Goal: Transaction & Acquisition: Purchase product/service

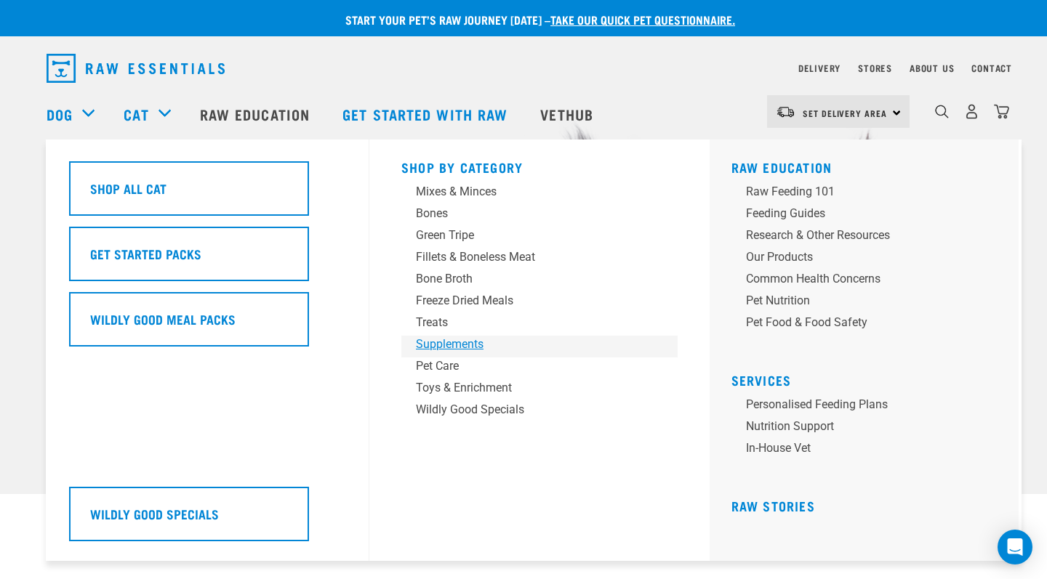
click at [457, 339] on div "Supplements" at bounding box center [529, 344] width 227 height 17
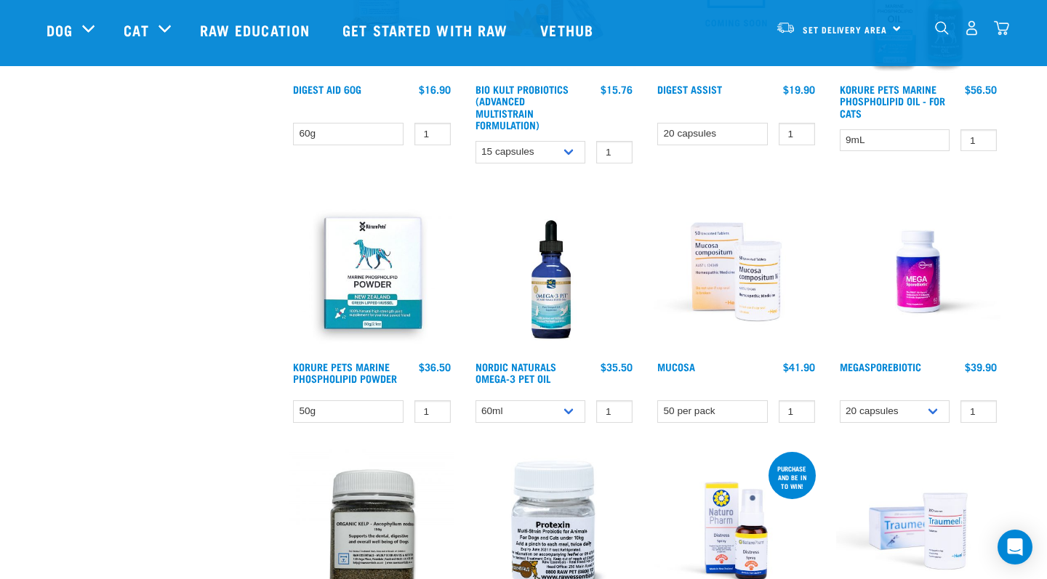
scroll to position [565, 0]
click at [720, 247] on img at bounding box center [735, 272] width 165 height 165
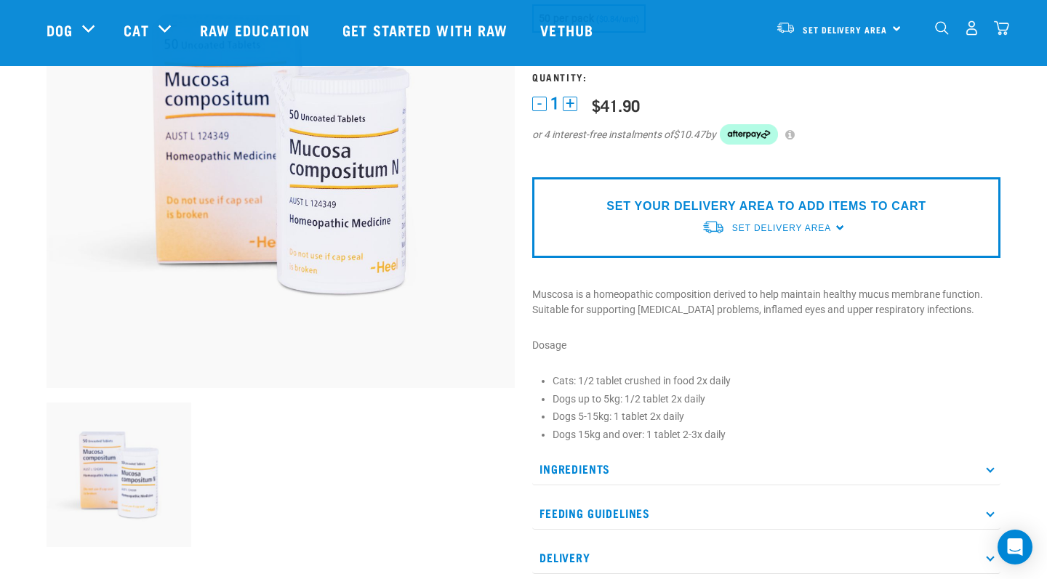
scroll to position [198, 0]
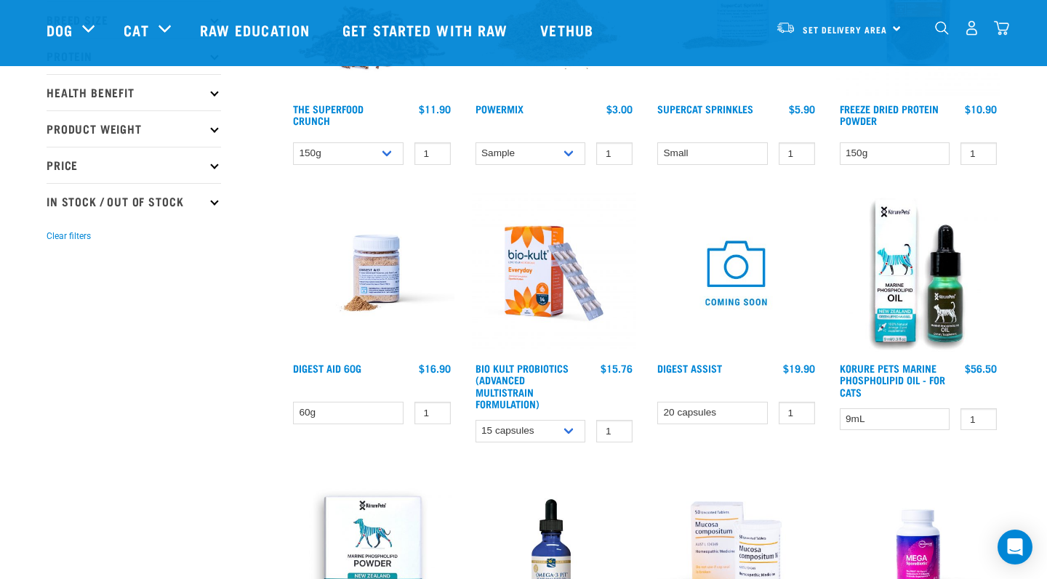
scroll to position [239, 0]
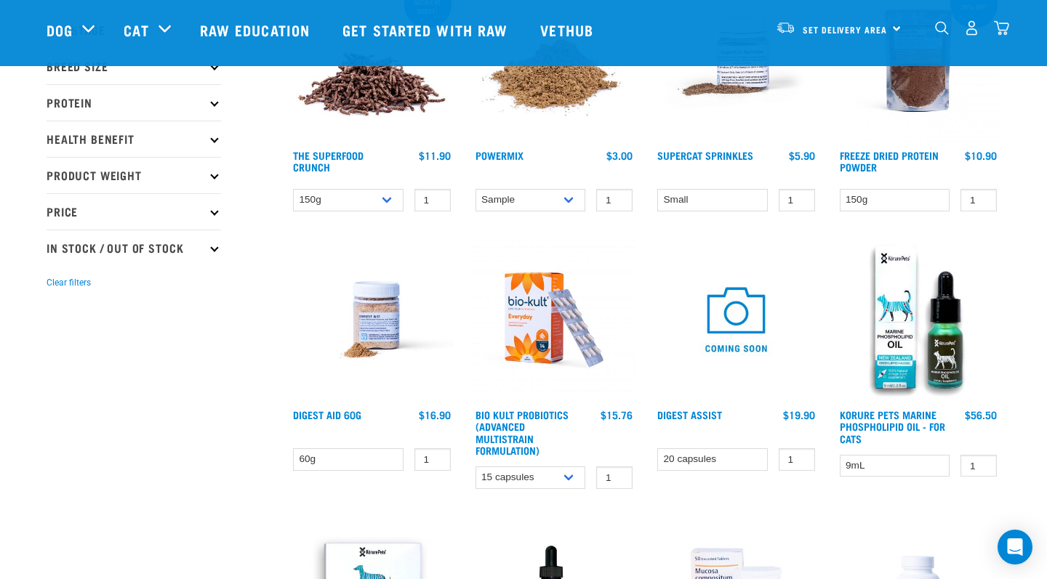
click at [763, 321] on img at bounding box center [735, 320] width 165 height 165
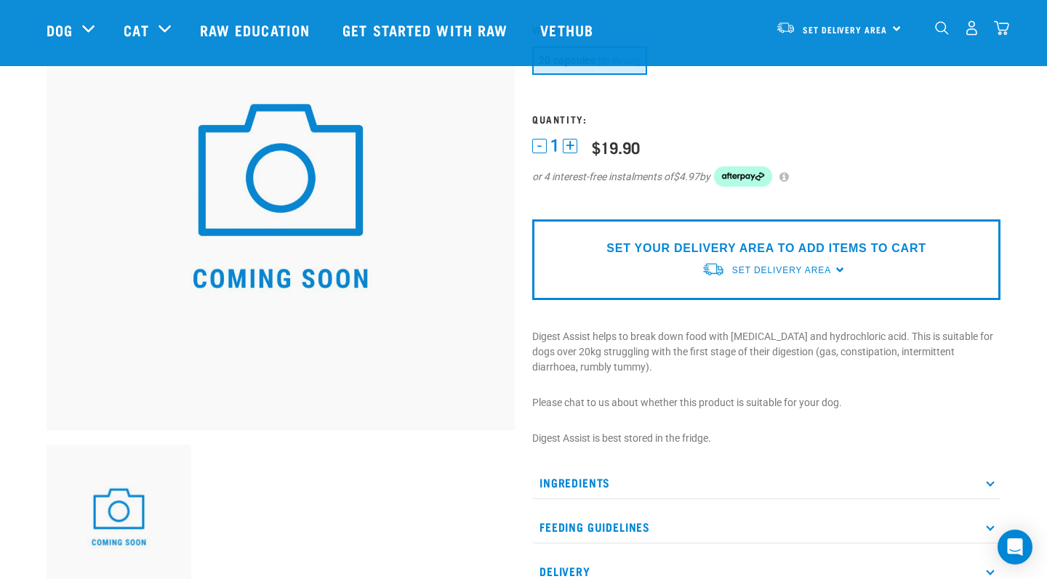
click at [580, 477] on p "Ingredients" at bounding box center [766, 483] width 468 height 33
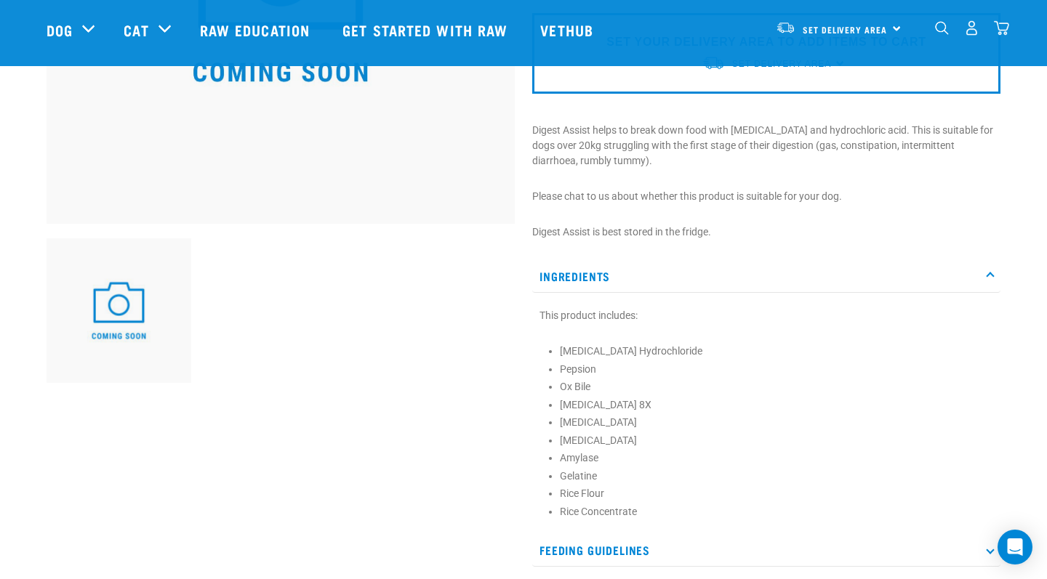
scroll to position [399, 0]
